Goal: Task Accomplishment & Management: Use online tool/utility

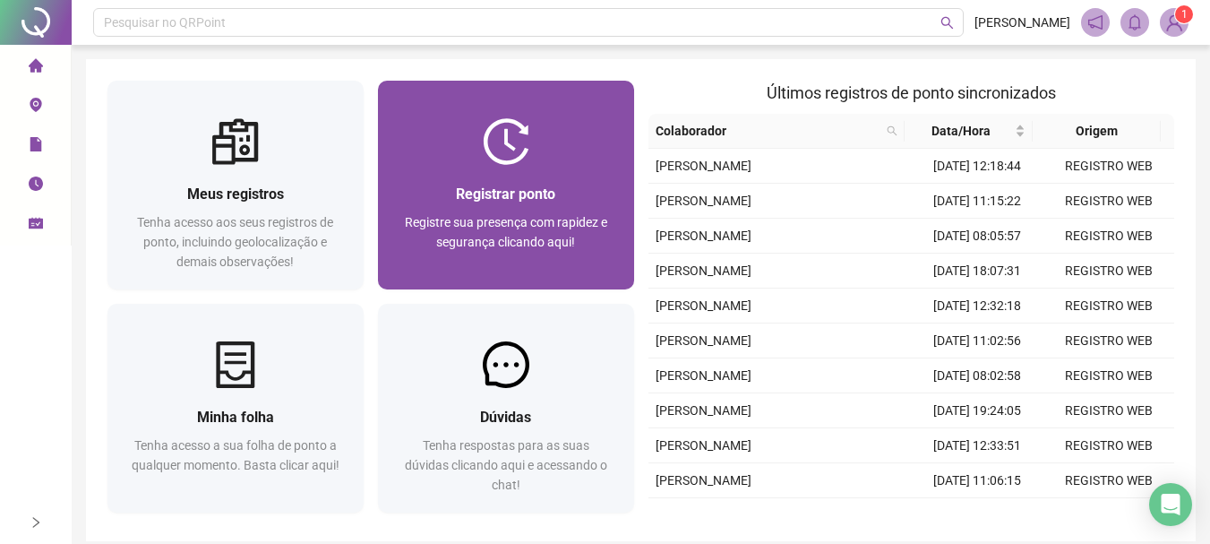
click at [569, 203] on div "Registrar ponto" at bounding box center [506, 194] width 213 height 22
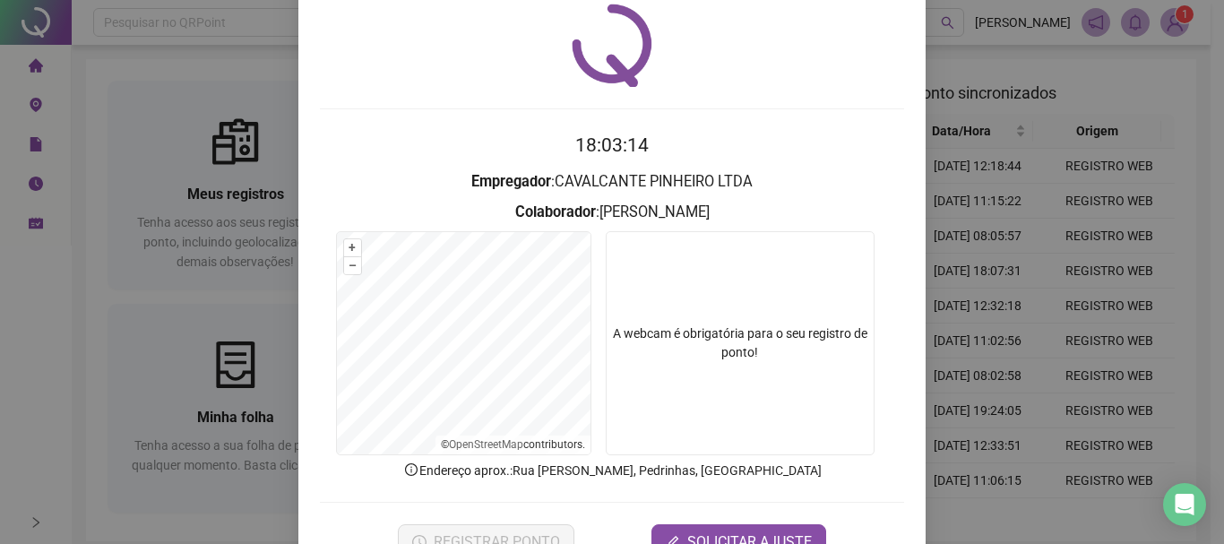
scroll to position [90, 0]
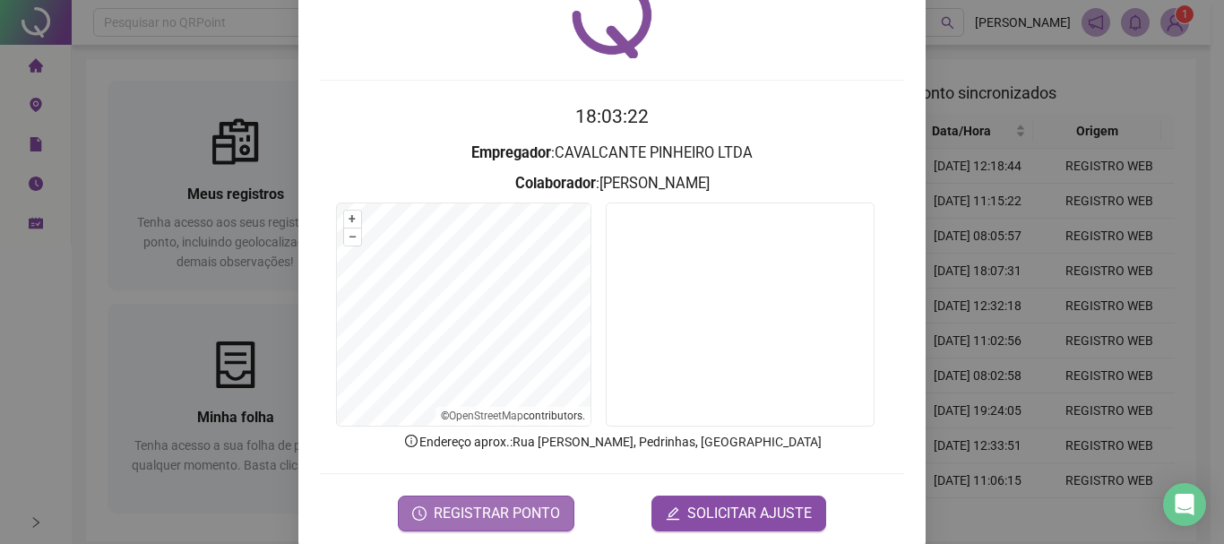
click at [492, 510] on span "REGISTRAR PONTO" at bounding box center [497, 514] width 126 height 22
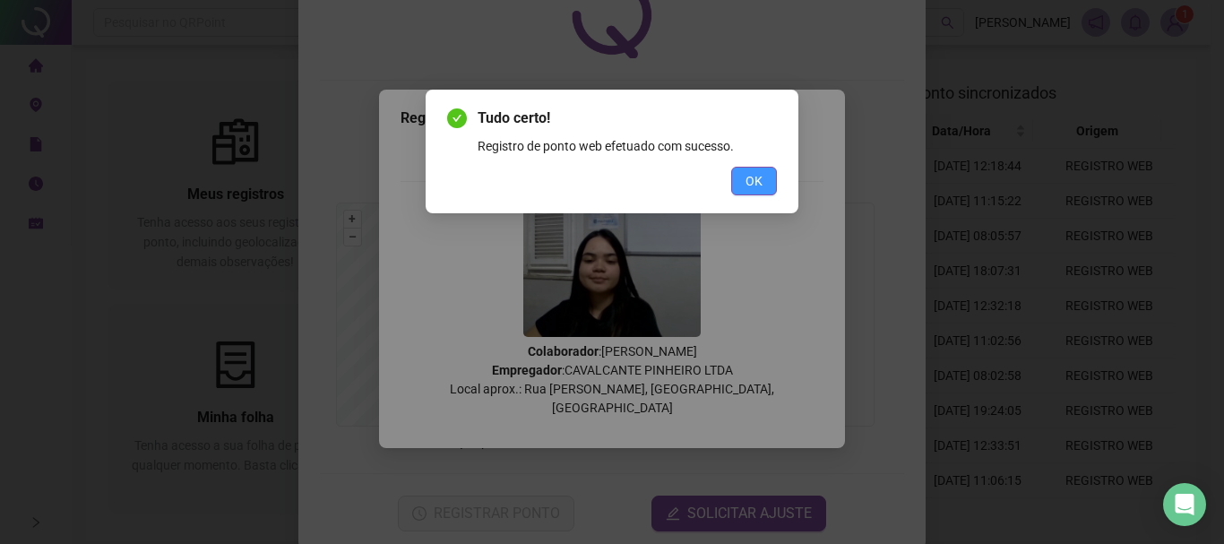
click at [767, 180] on button "OK" at bounding box center [754, 181] width 46 height 29
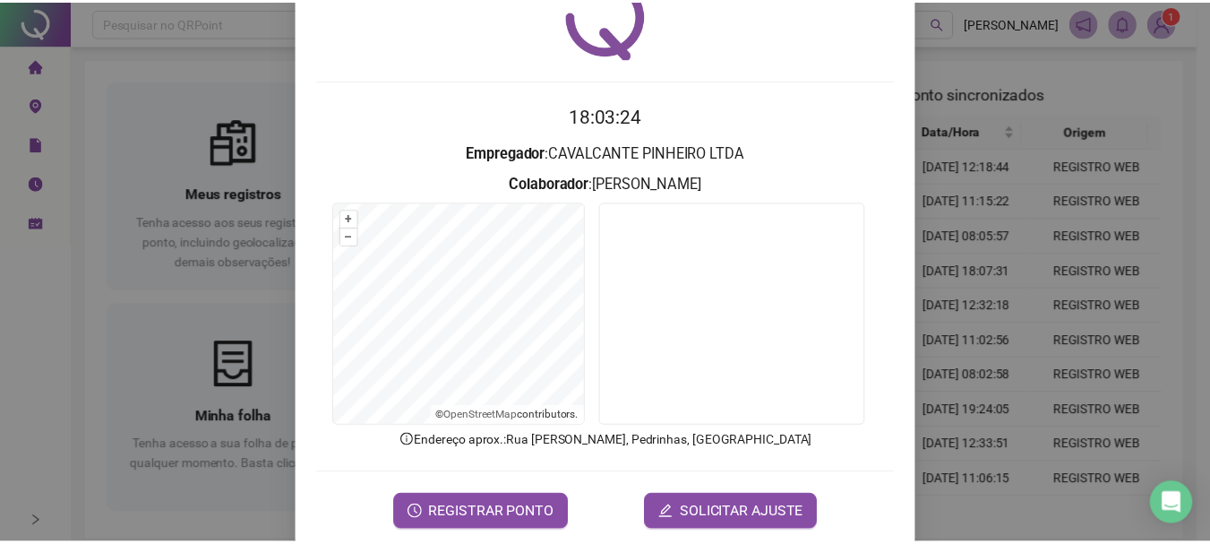
scroll to position [0, 0]
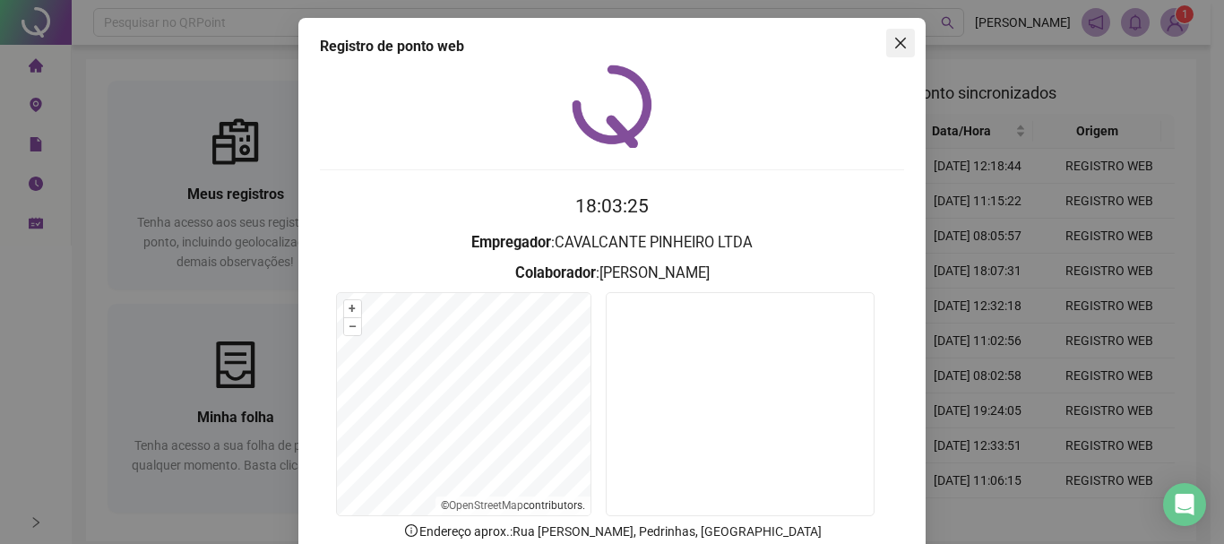
click at [893, 47] on icon "close" at bounding box center [900, 43] width 14 height 14
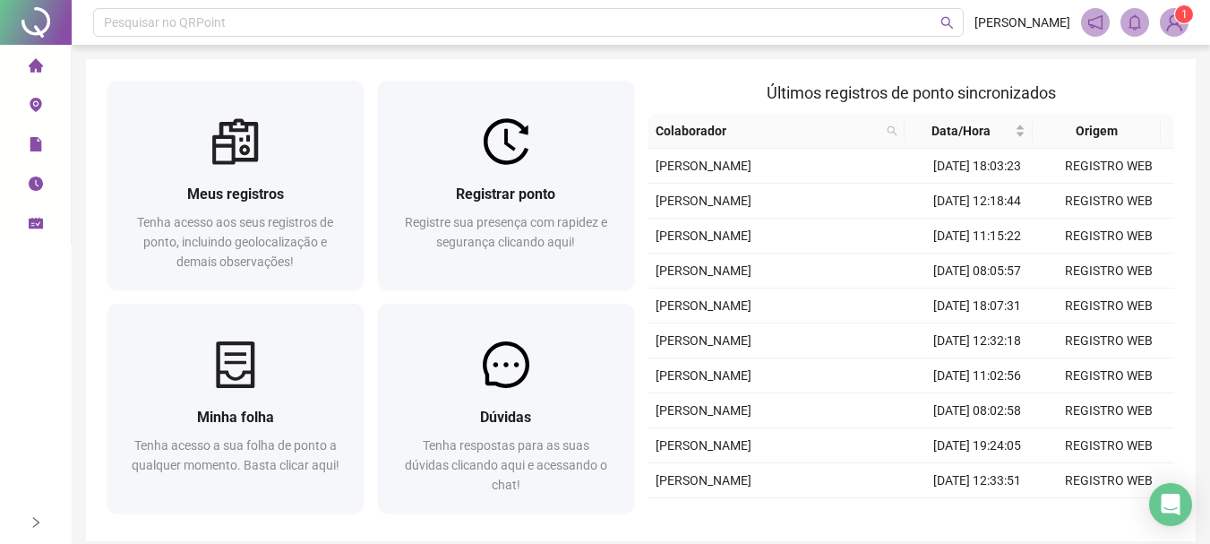
click at [1165, 18] on img at bounding box center [1174, 22] width 27 height 27
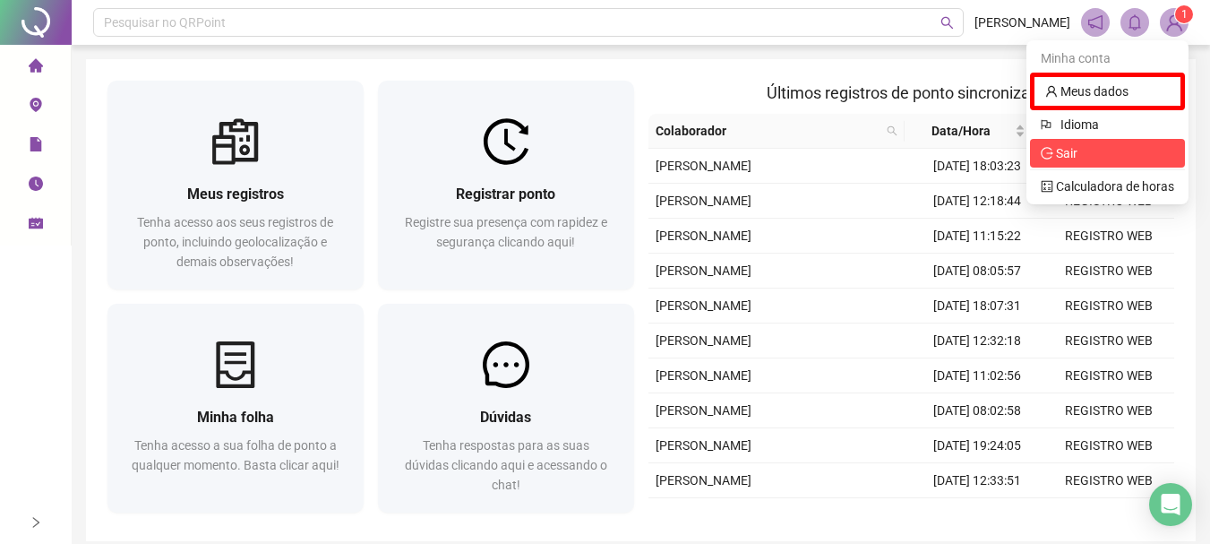
click at [1118, 159] on span "Sair" at bounding box center [1107, 153] width 133 height 20
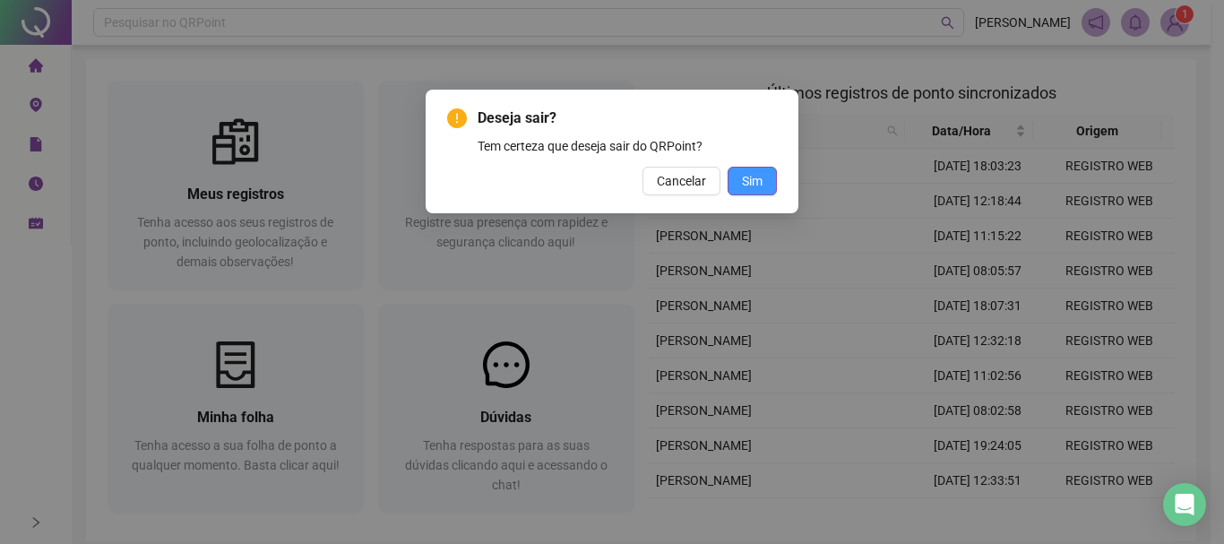
click at [740, 181] on button "Sim" at bounding box center [752, 181] width 49 height 29
